Goal: Information Seeking & Learning: Learn about a topic

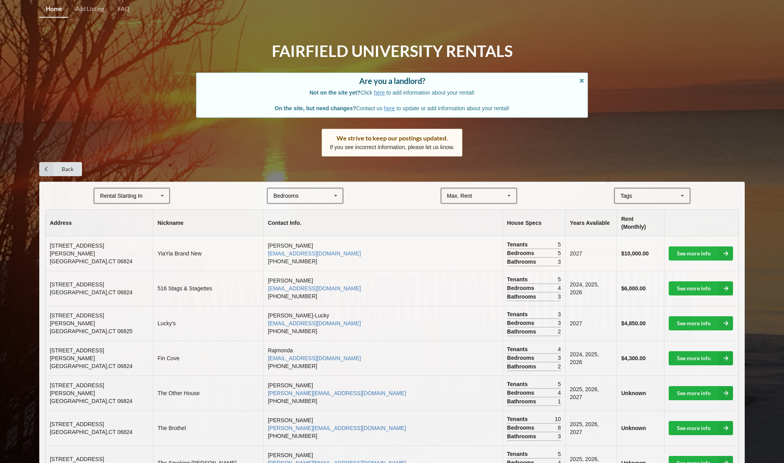
click at [303, 197] on div "Bedrooms 1 2 3 4 5 6 7 8" at bounding box center [305, 195] width 77 height 16
click at [290, 220] on div "2" at bounding box center [305, 224] width 74 height 15
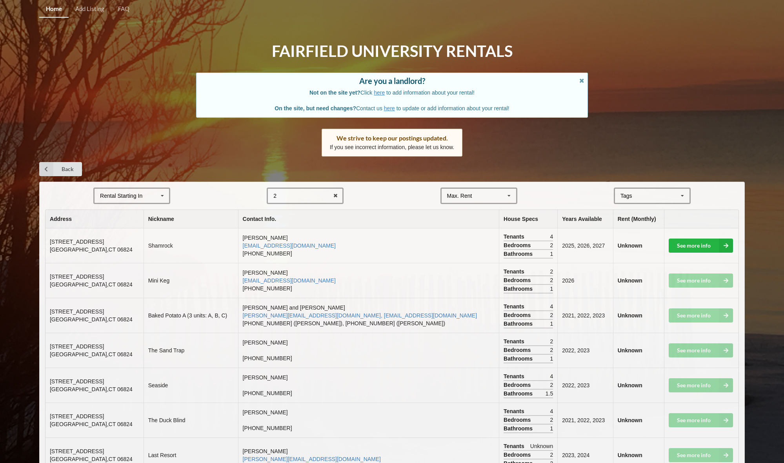
click at [150, 192] on div "Rental Starting In [DATE] 2026 2027 2028" at bounding box center [131, 195] width 77 height 16
click at [136, 220] on div "2026" at bounding box center [131, 224] width 74 height 15
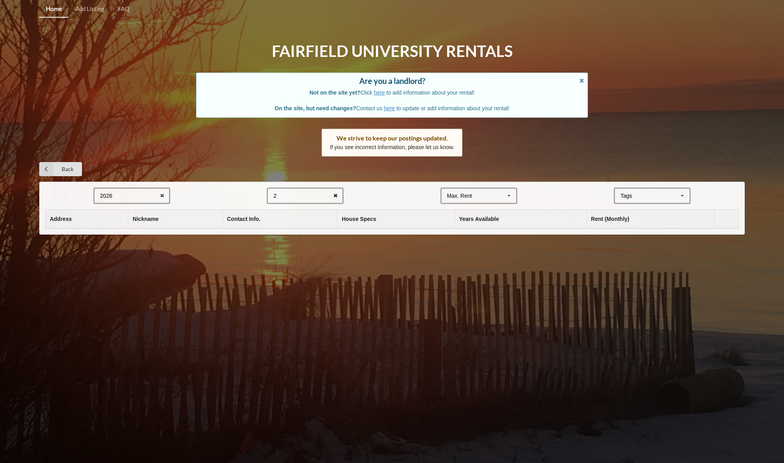
click at [336, 196] on icon at bounding box center [335, 196] width 12 height 15
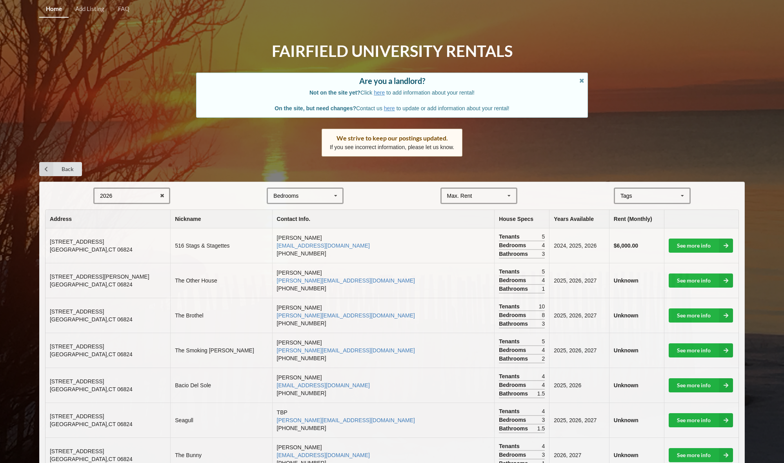
click at [325, 193] on div "Bedrooms 1 2 3 4 5 6 7 8" at bounding box center [305, 195] width 77 height 16
click at [289, 233] on div "3" at bounding box center [305, 239] width 74 height 15
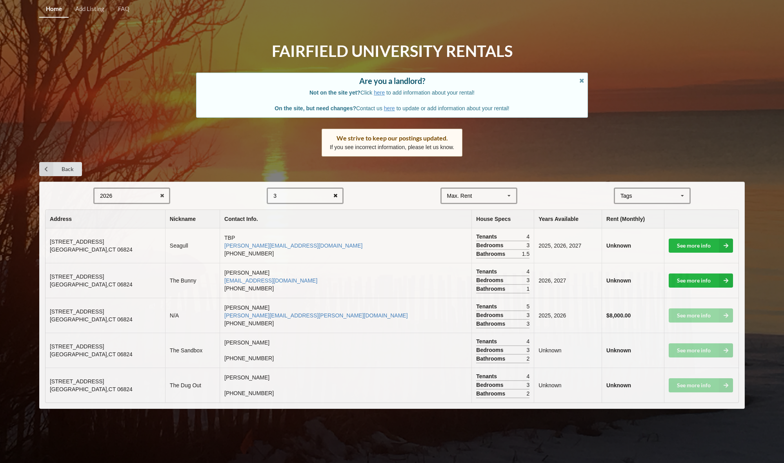
click at [335, 194] on icon at bounding box center [335, 196] width 12 height 15
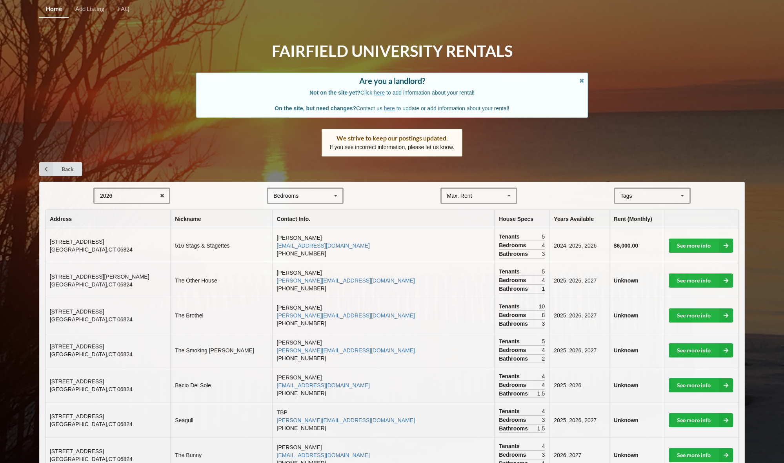
click at [321, 194] on div "Bedrooms 1 2 3 4 5 6 7 8" at bounding box center [305, 195] width 77 height 16
click at [289, 252] on div "4" at bounding box center [305, 253] width 74 height 15
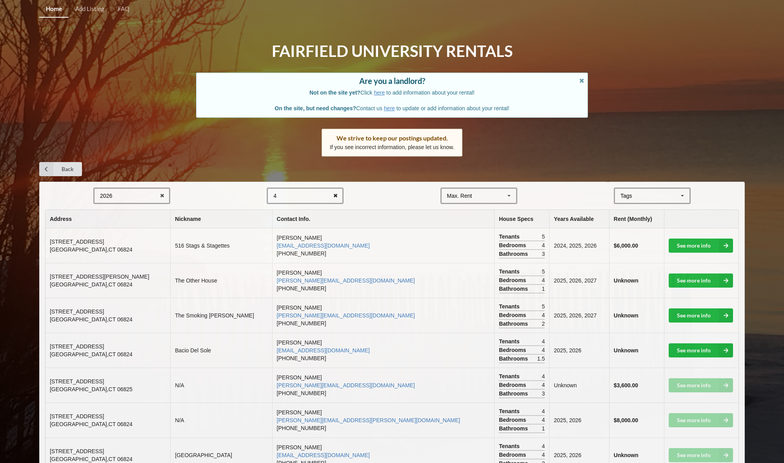
click at [334, 192] on icon at bounding box center [335, 196] width 12 height 15
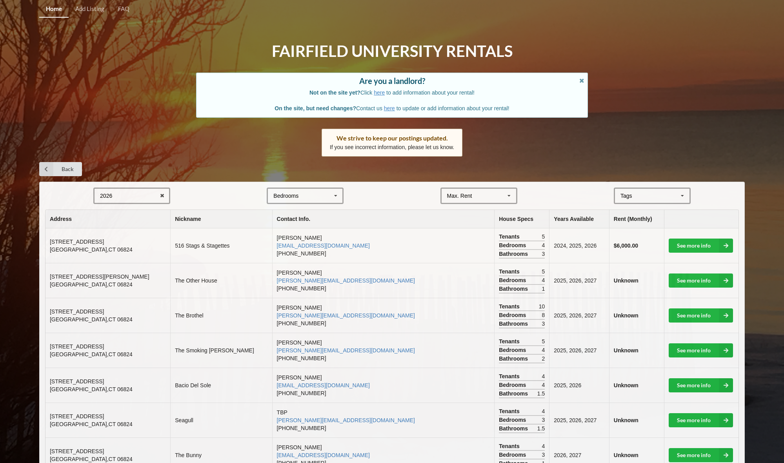
click at [326, 189] on div "Bedrooms 1 2 3 4 5 6 7 8" at bounding box center [305, 195] width 77 height 16
click at [291, 265] on div "5" at bounding box center [305, 268] width 74 height 15
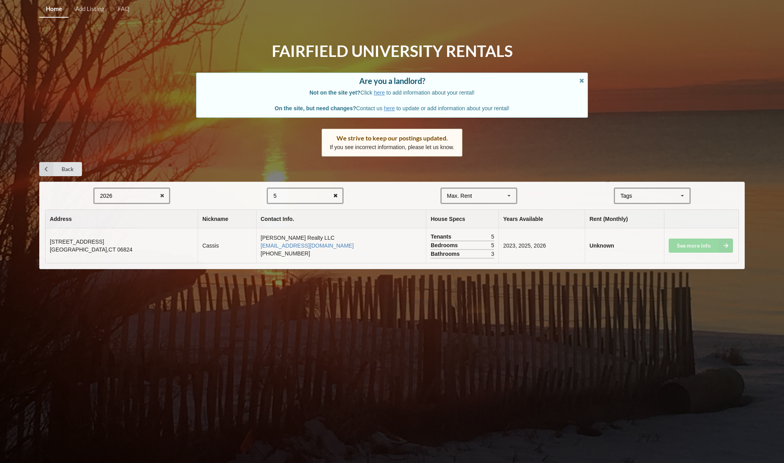
click at [333, 194] on icon at bounding box center [335, 196] width 12 height 15
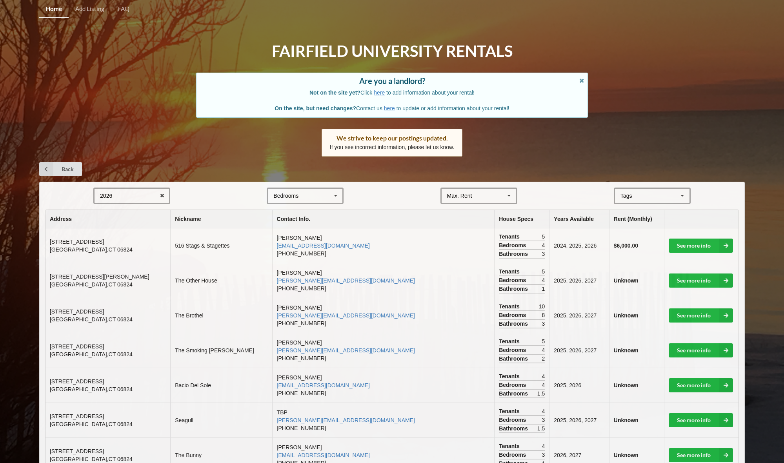
click at [325, 192] on div "Bedrooms 1 2 3 4 5 6 7 8" at bounding box center [305, 195] width 77 height 16
click at [290, 281] on div "6" at bounding box center [305, 282] width 74 height 15
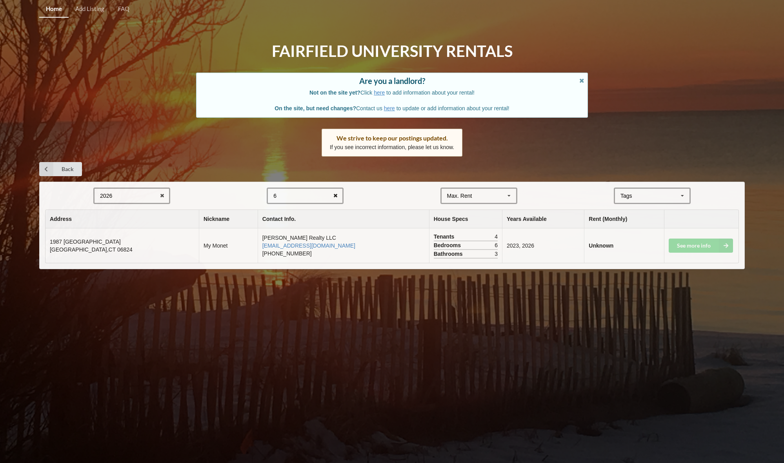
click at [336, 190] on icon at bounding box center [335, 196] width 12 height 15
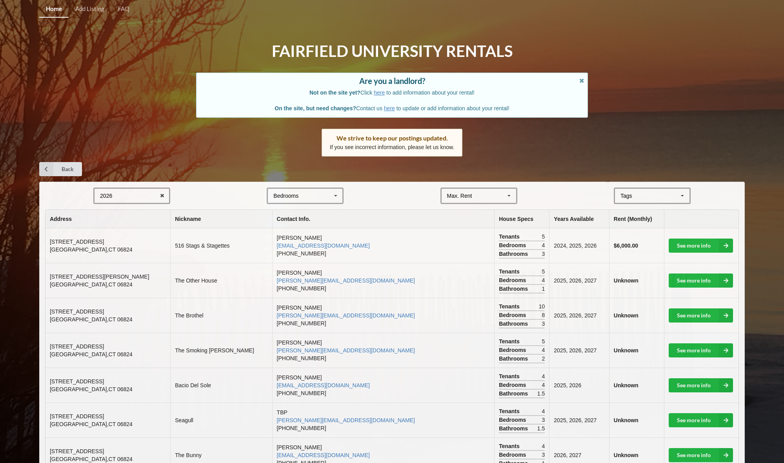
click at [336, 190] on icon at bounding box center [336, 196] width 12 height 15
click at [298, 292] on div "7" at bounding box center [305, 297] width 74 height 15
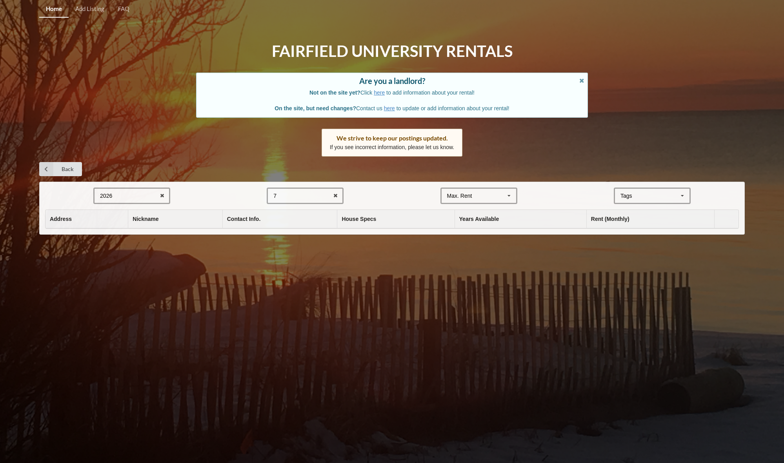
click at [305, 194] on div "7 1 2 3 4 5 6 7 8" at bounding box center [305, 195] width 77 height 16
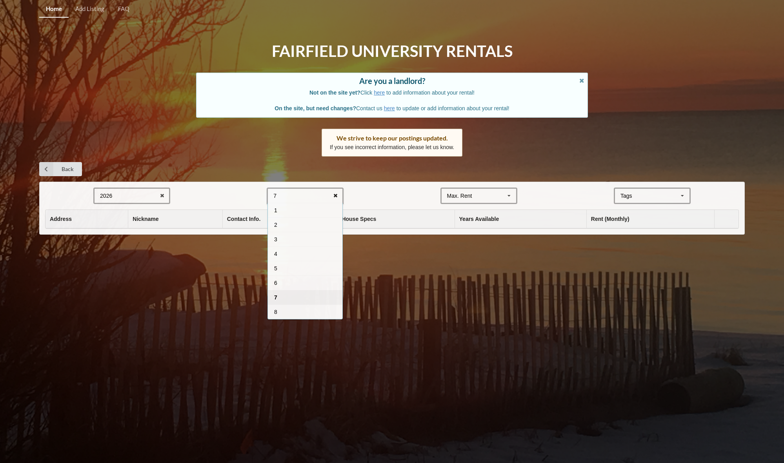
click at [335, 193] on icon at bounding box center [335, 196] width 12 height 15
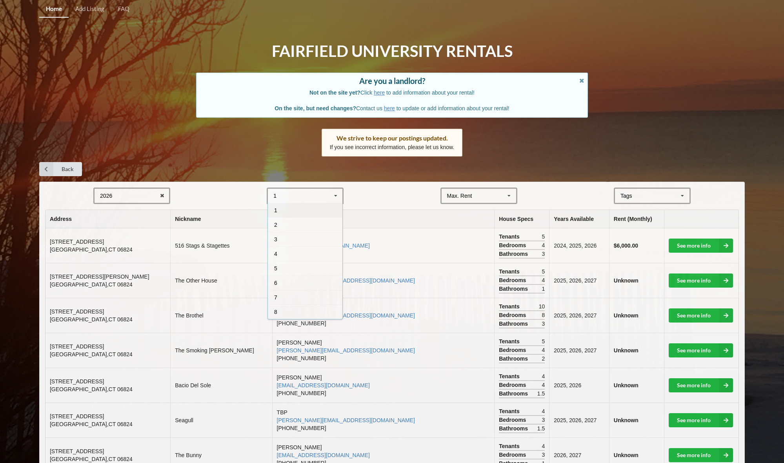
click at [287, 309] on div "8" at bounding box center [305, 311] width 74 height 15
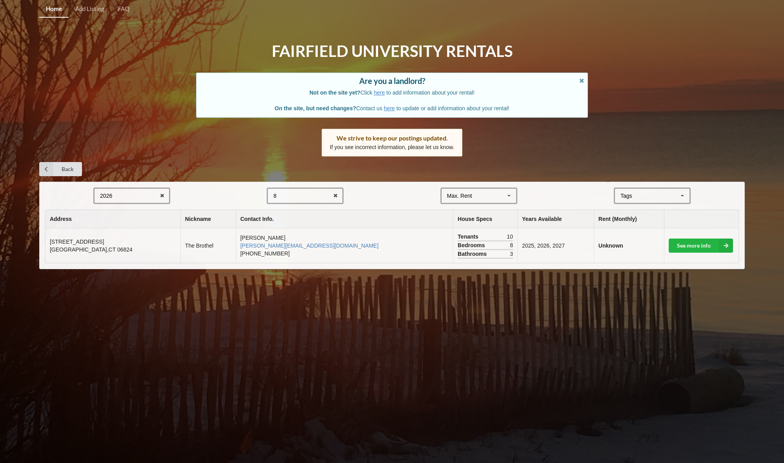
click at [309, 193] on div "8 1 2 3 4 5 6 7 8" at bounding box center [305, 195] width 77 height 16
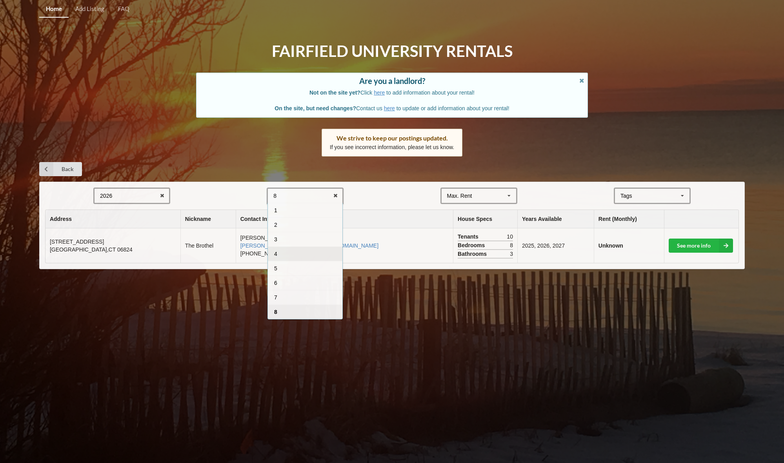
click at [296, 254] on div "4" at bounding box center [305, 253] width 74 height 15
